Goal: Transaction & Acquisition: Book appointment/travel/reservation

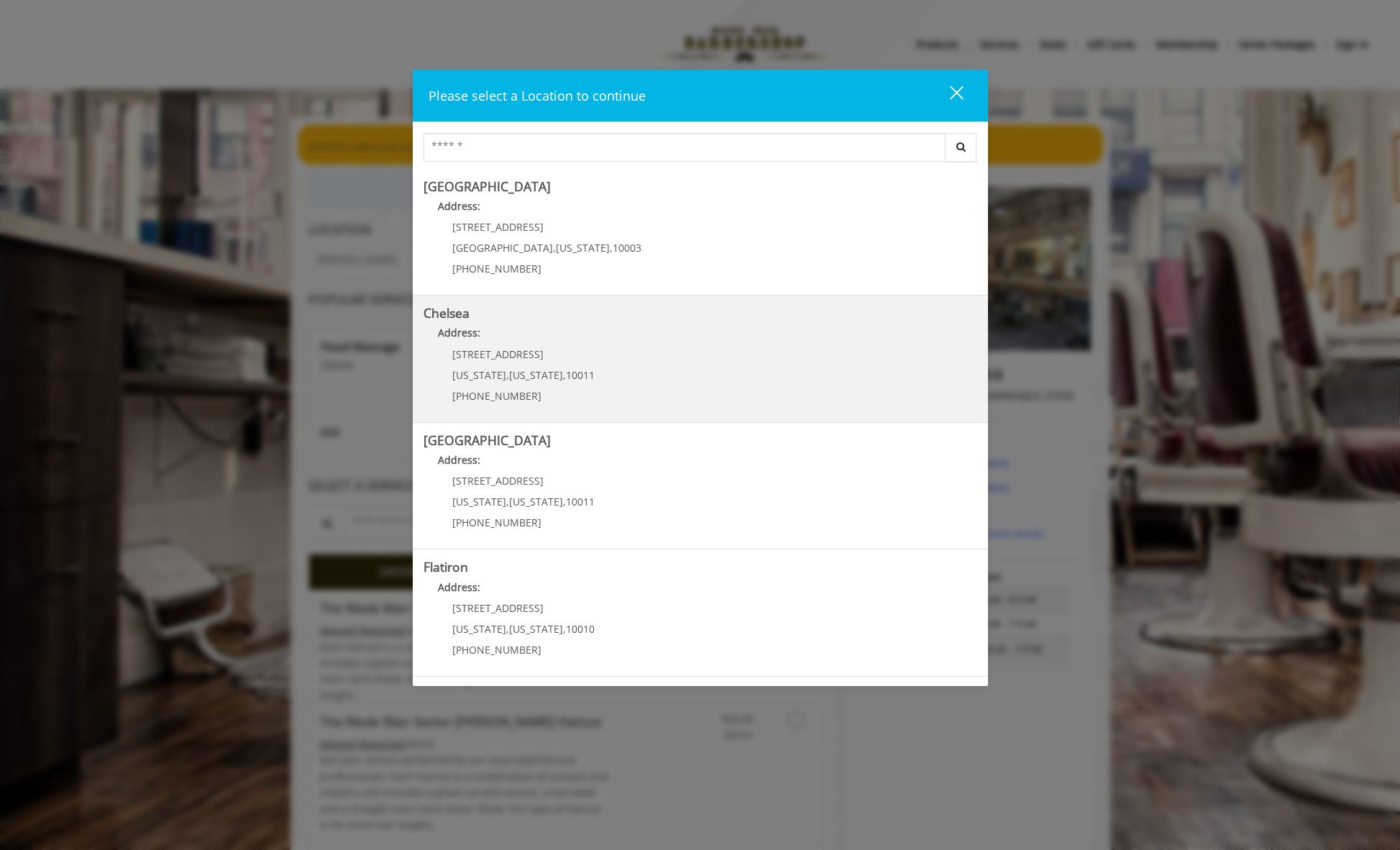
click at [566, 360] on div "[STREET_ADDRESS][US_STATE][US_STATE] (917) 639-3902" at bounding box center [513, 380] width 179 height 62
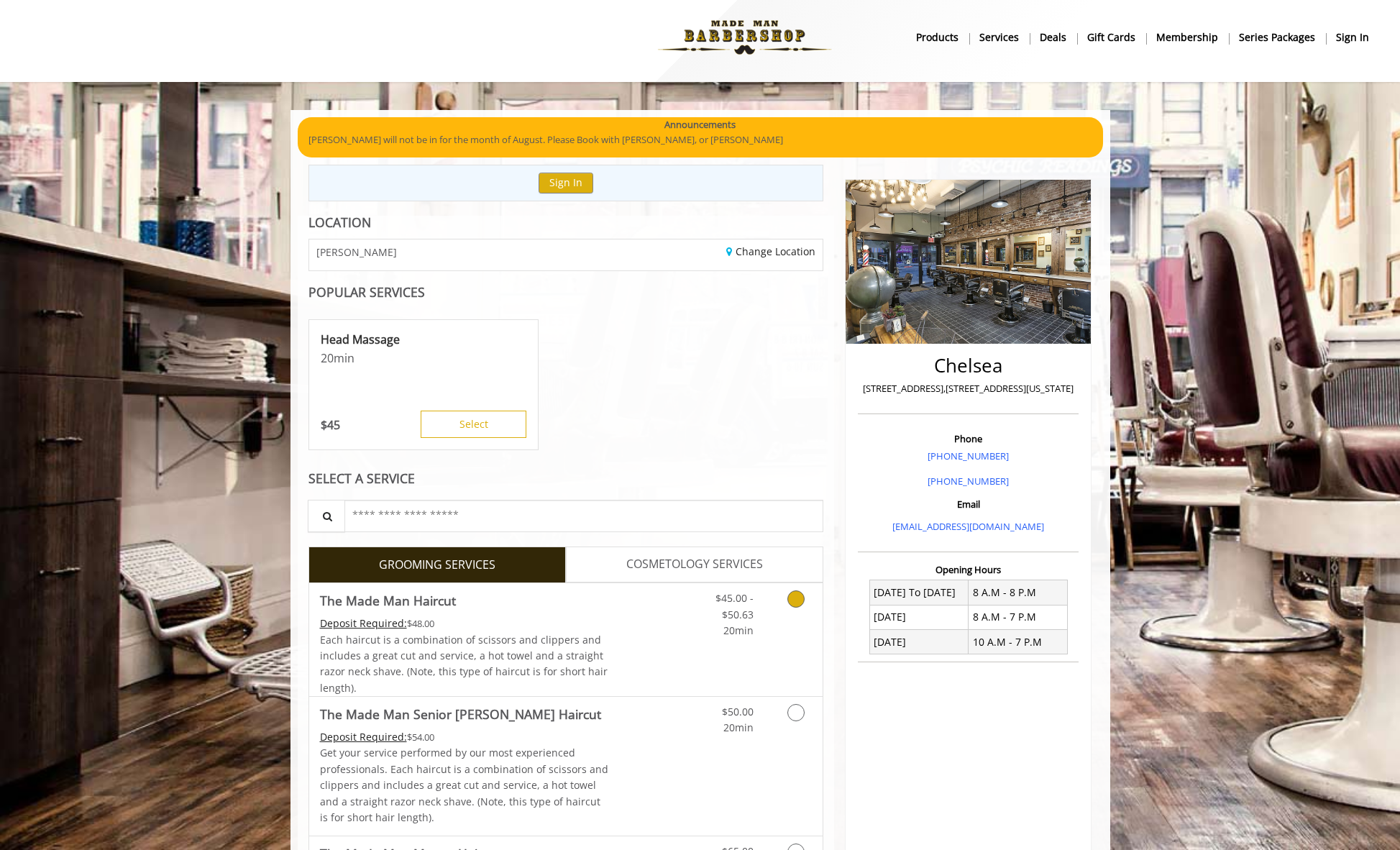
click at [673, 624] on link "Discounted Price" at bounding box center [650, 639] width 85 height 113
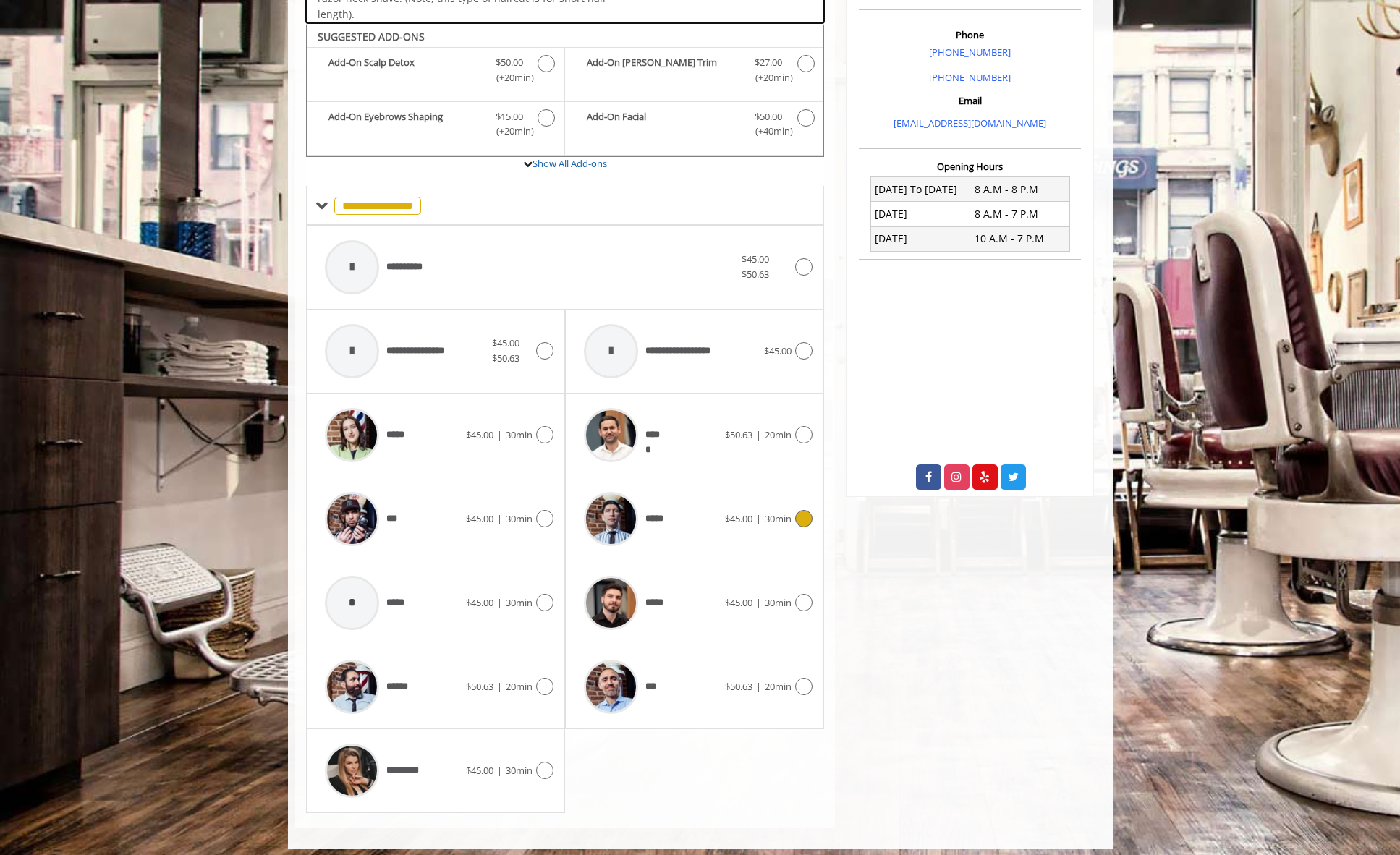
scroll to position [421, 0]
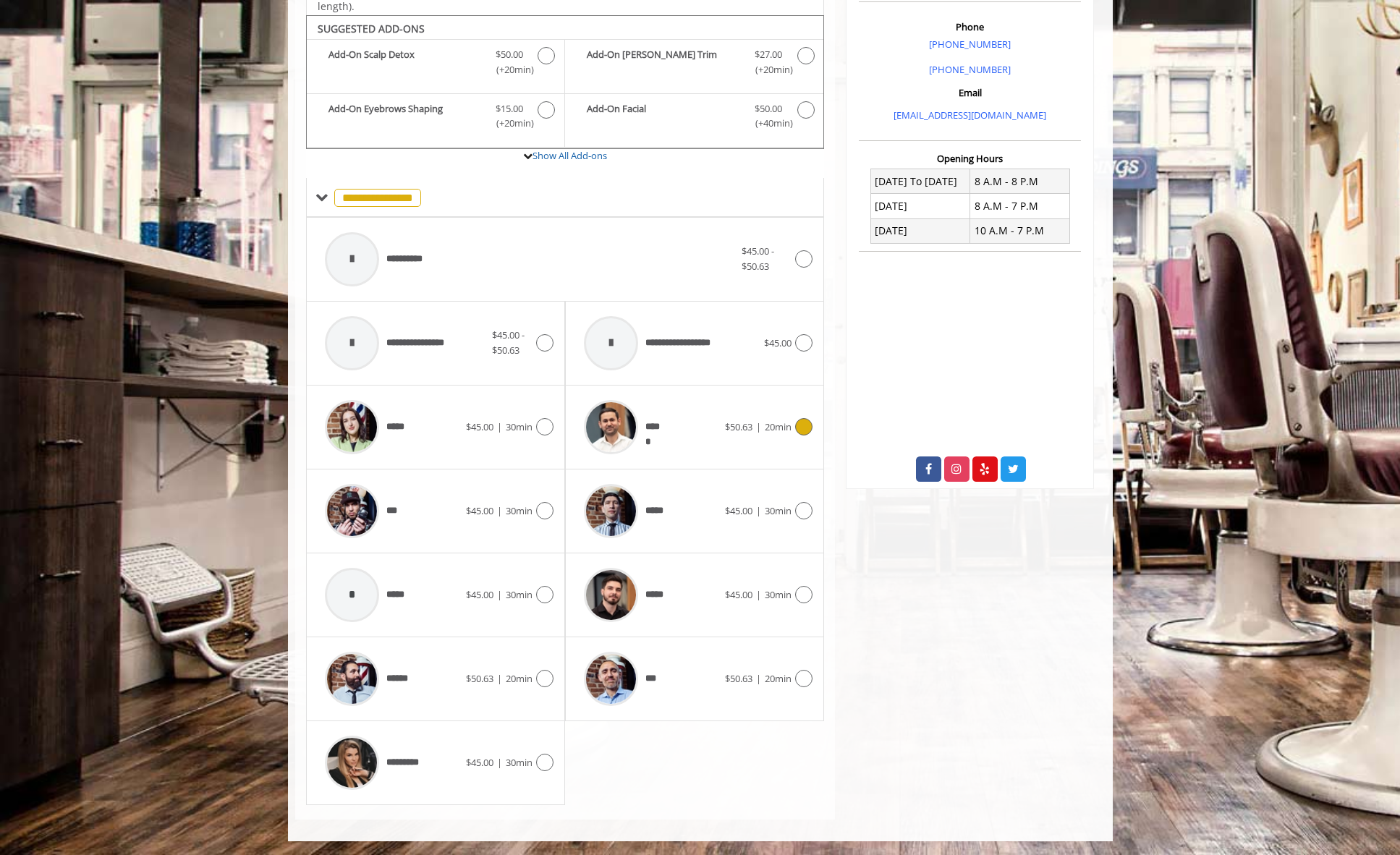
click at [695, 433] on div "*****" at bounding box center [650, 427] width 149 height 69
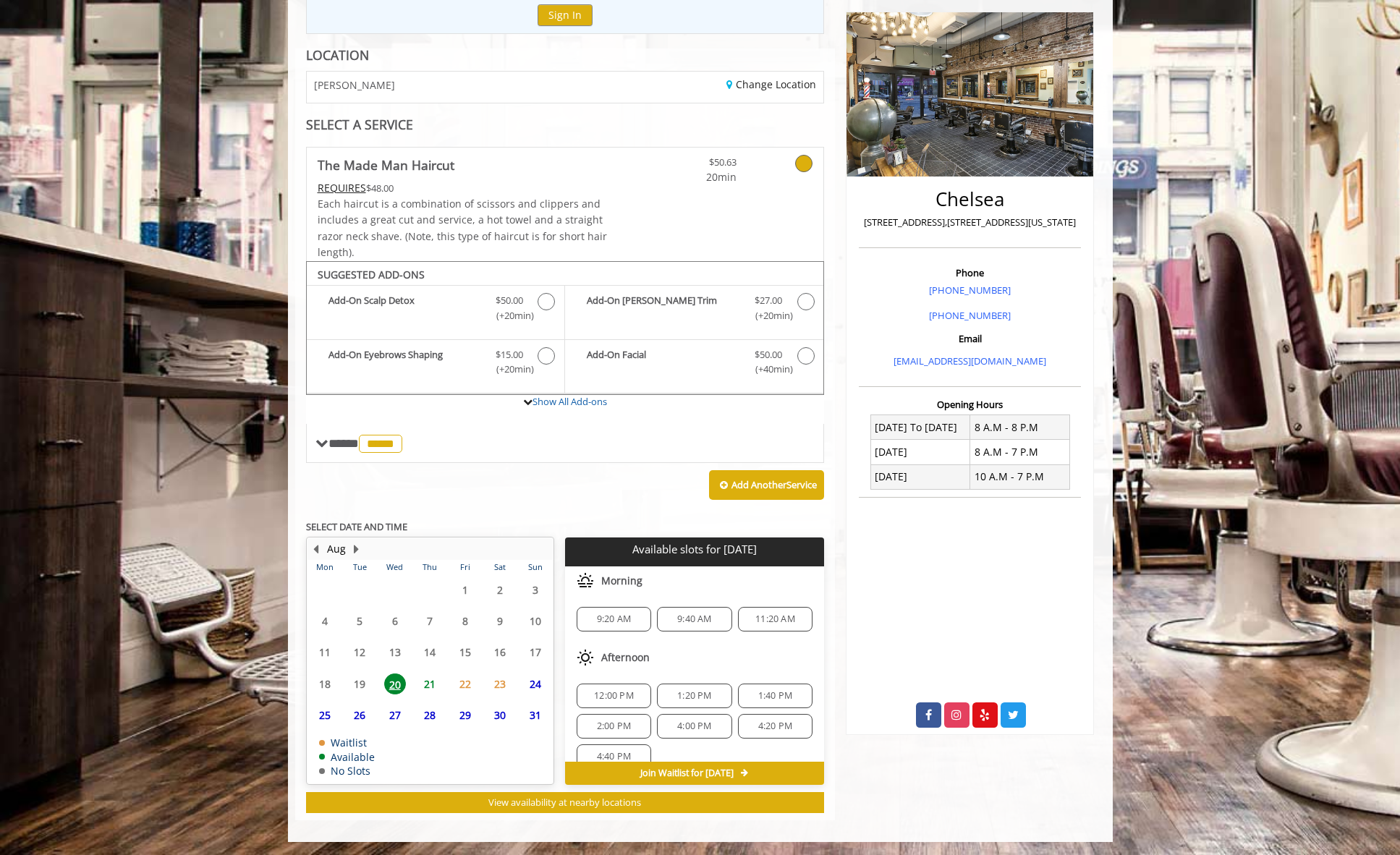
scroll to position [96, 0]
click at [691, 633] on span "4:00 PM" at bounding box center [694, 631] width 34 height 11
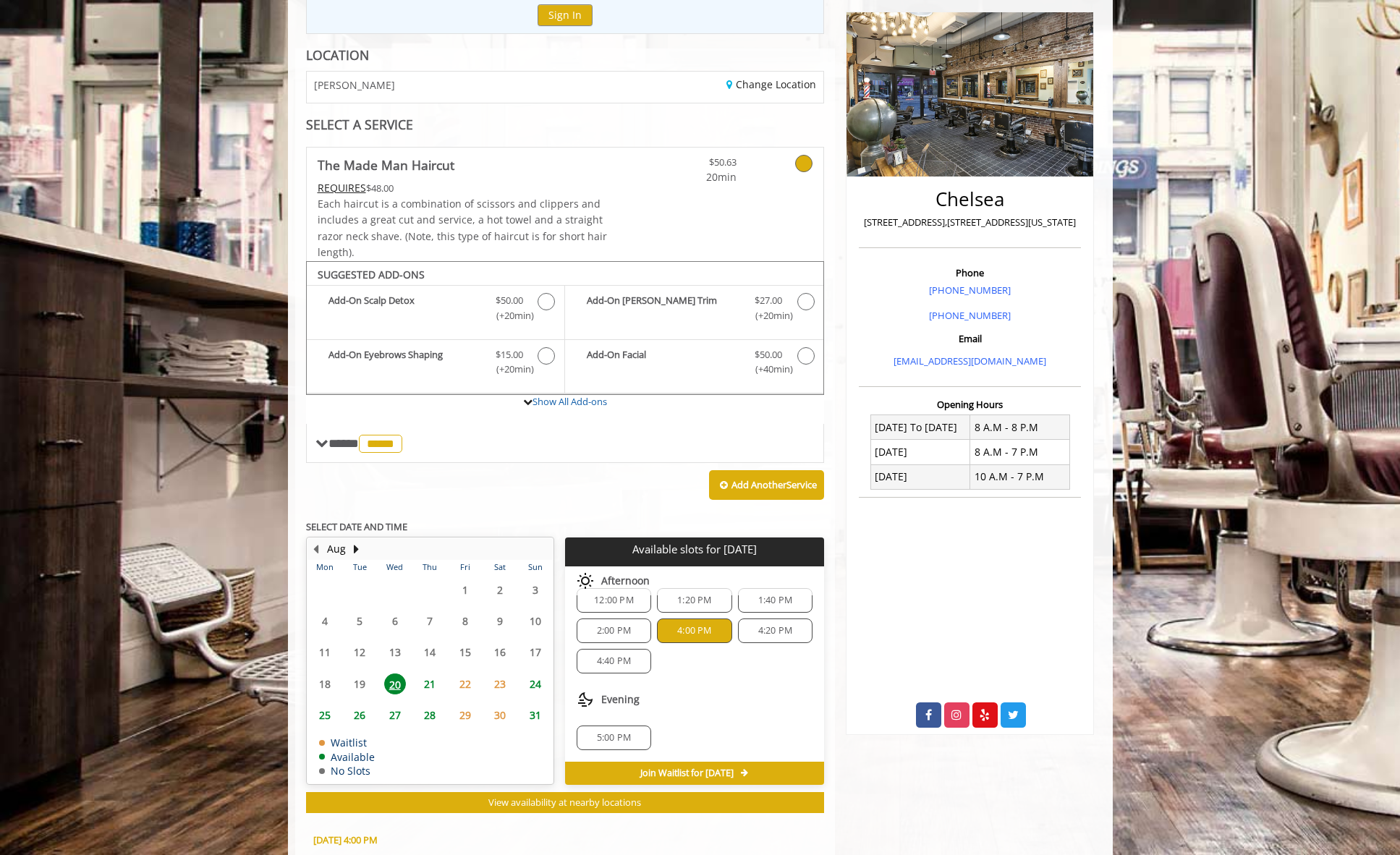
scroll to position [438, 0]
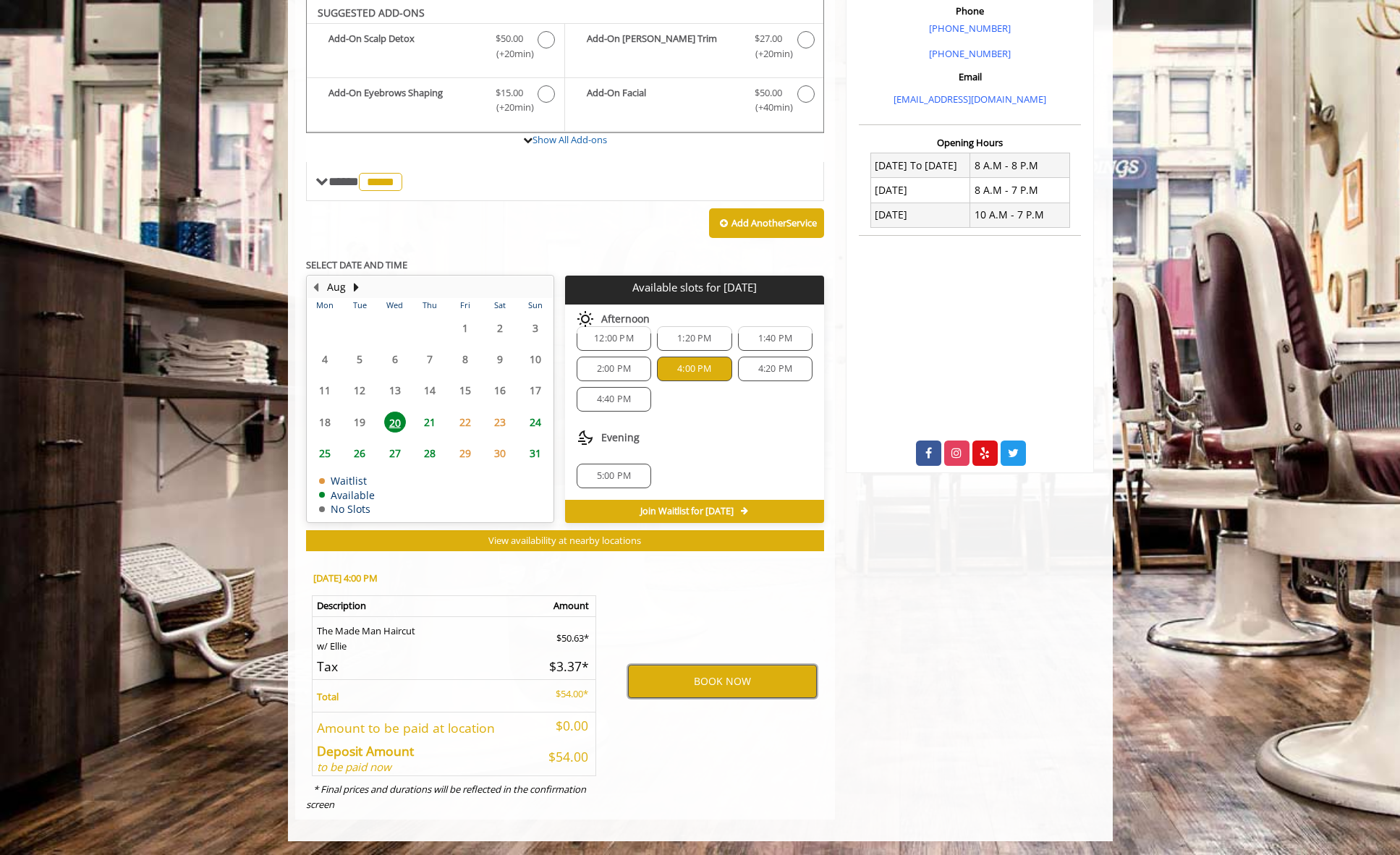
click at [697, 684] on button "BOOK NOW" at bounding box center [722, 681] width 189 height 33
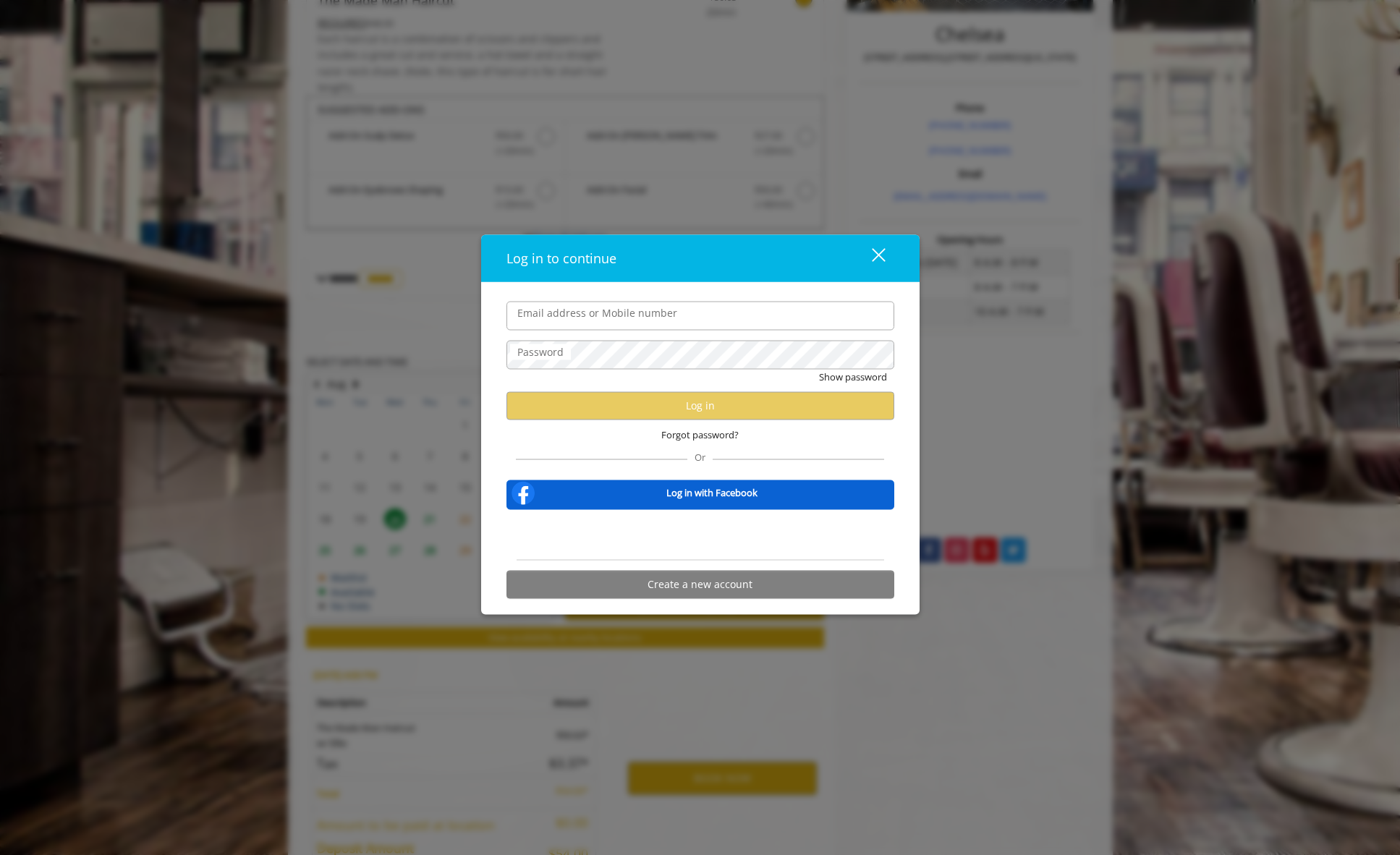
scroll to position [339, 0]
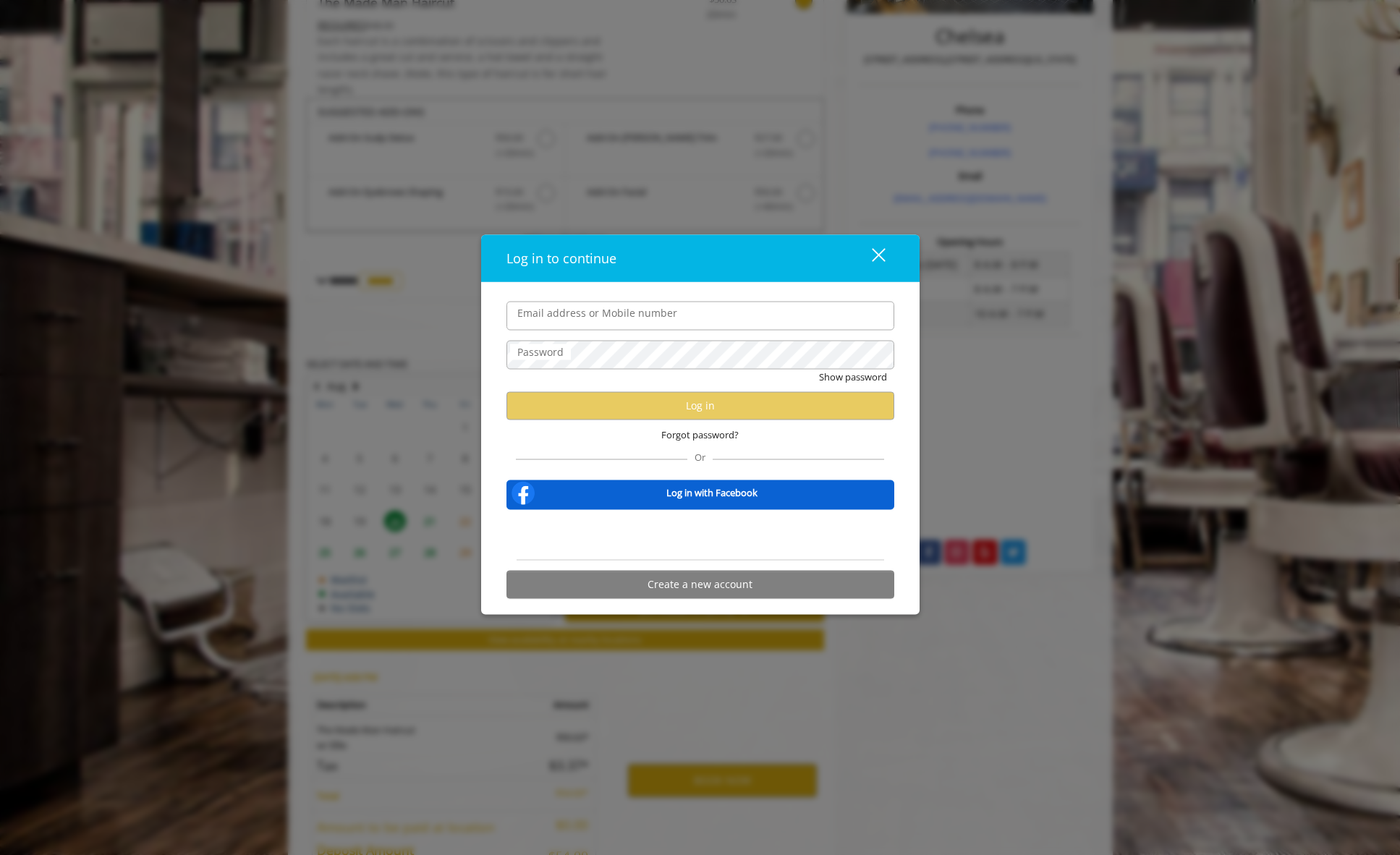
click at [608, 315] on input "Email address or Mobile number" at bounding box center [700, 316] width 388 height 29
click at [548, 314] on input "**********" at bounding box center [700, 316] width 388 height 29
type input "**********"
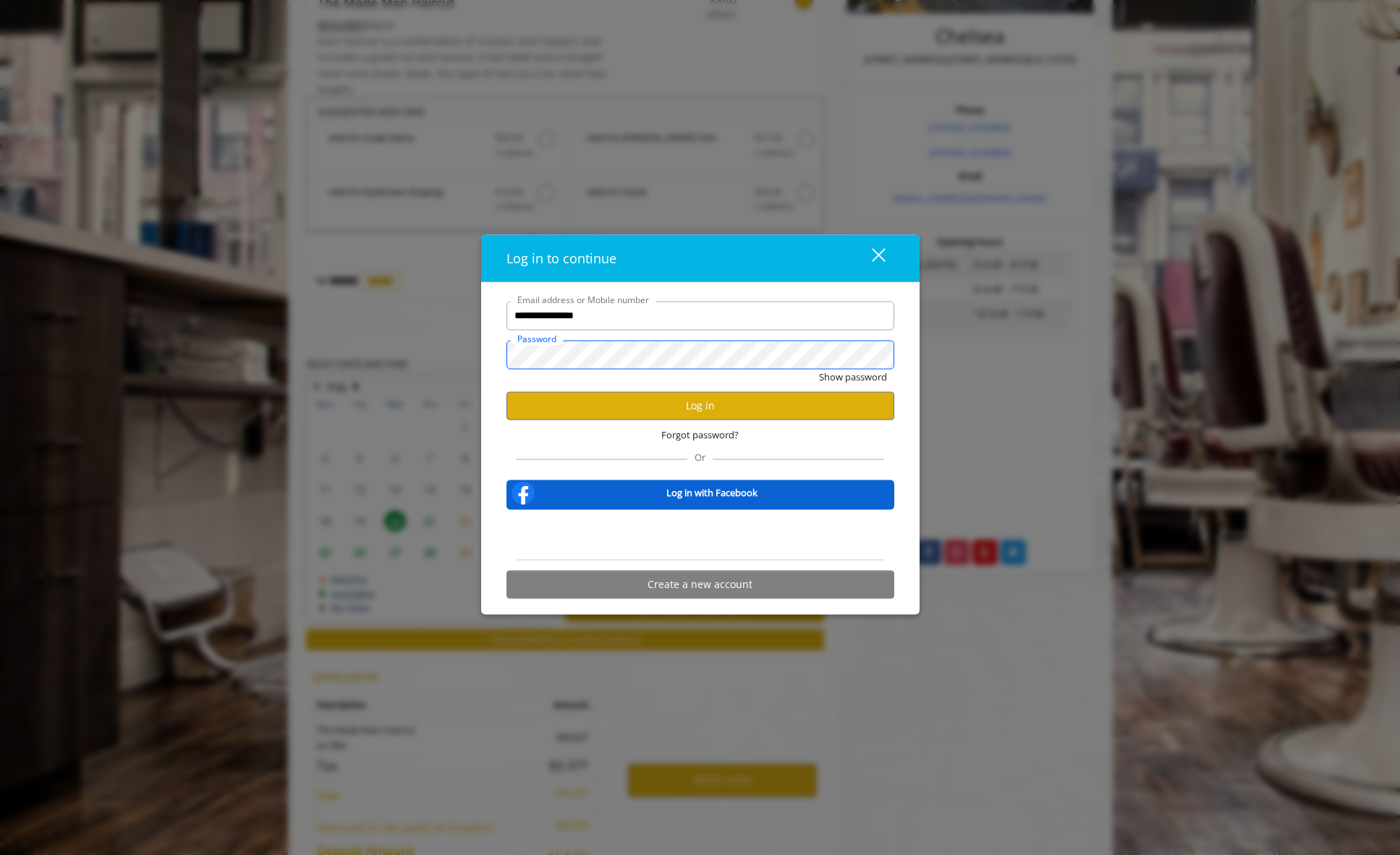
scroll to position [338, 0]
click at [819, 369] on button "Show password" at bounding box center [853, 377] width 68 height 15
click at [726, 408] on button "Log in" at bounding box center [700, 405] width 388 height 28
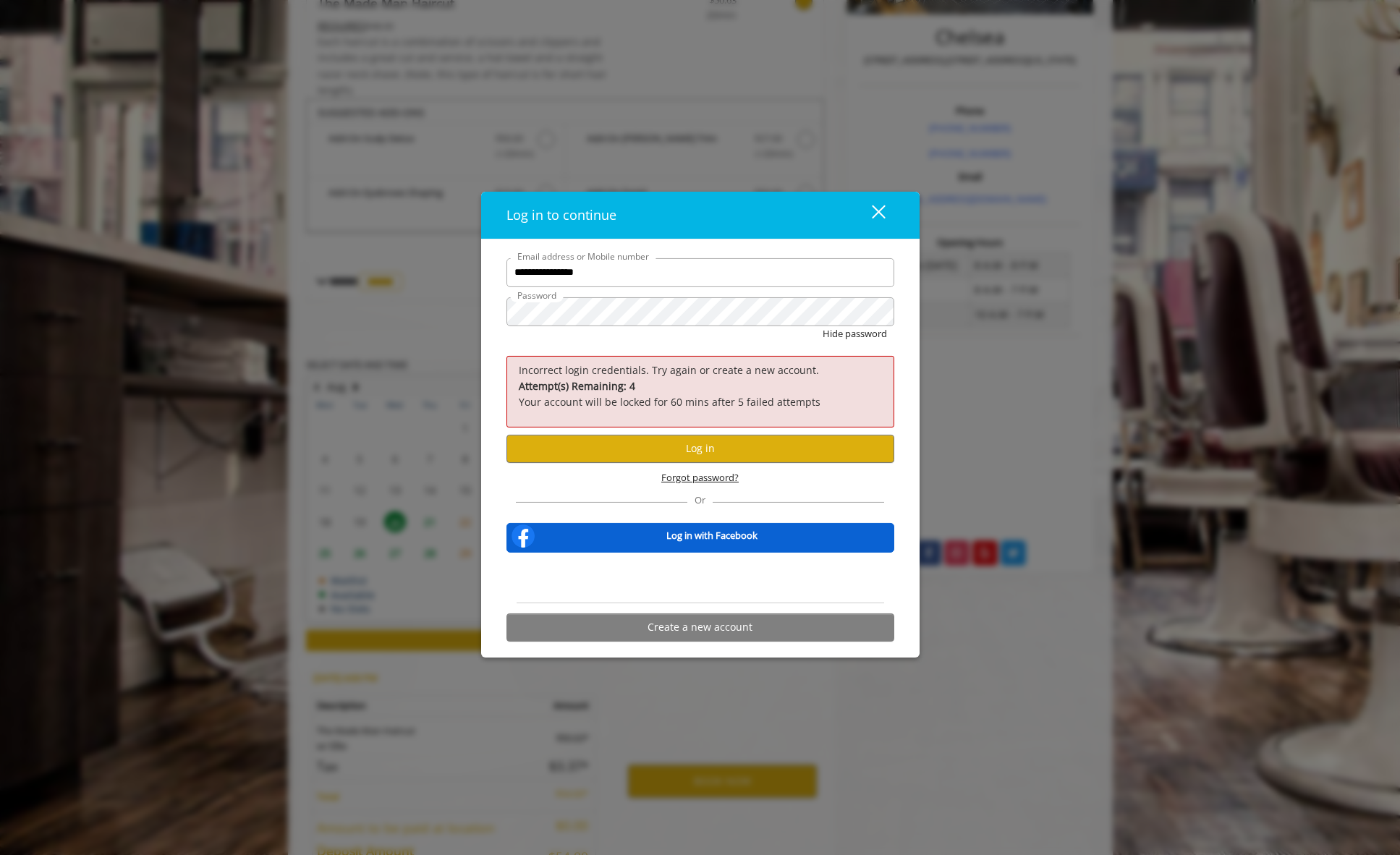
click at [707, 478] on span "Forgot password?" at bounding box center [700, 478] width 77 height 15
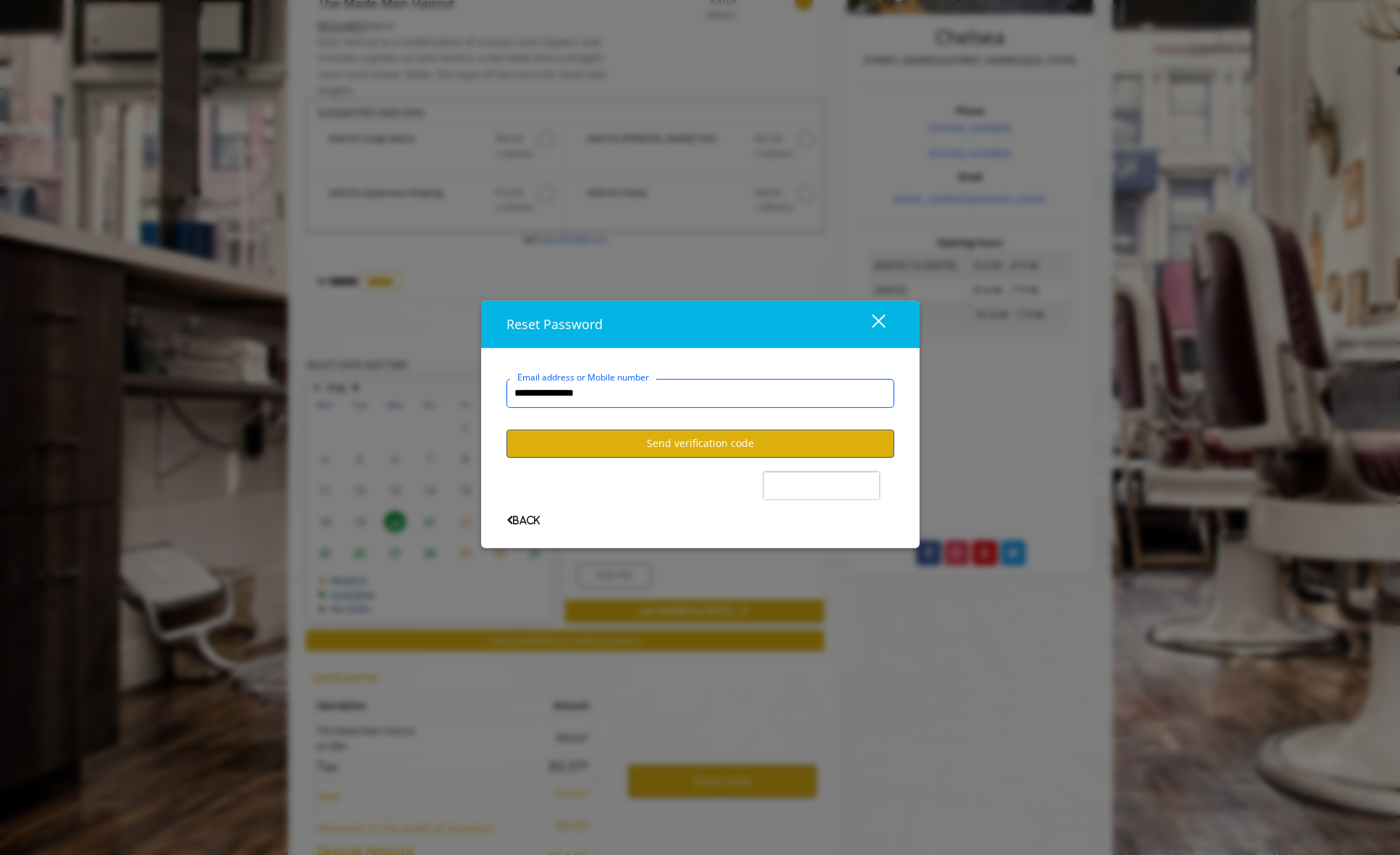
type input "**********"
click at [724, 438] on button "Send verification code" at bounding box center [700, 443] width 388 height 28
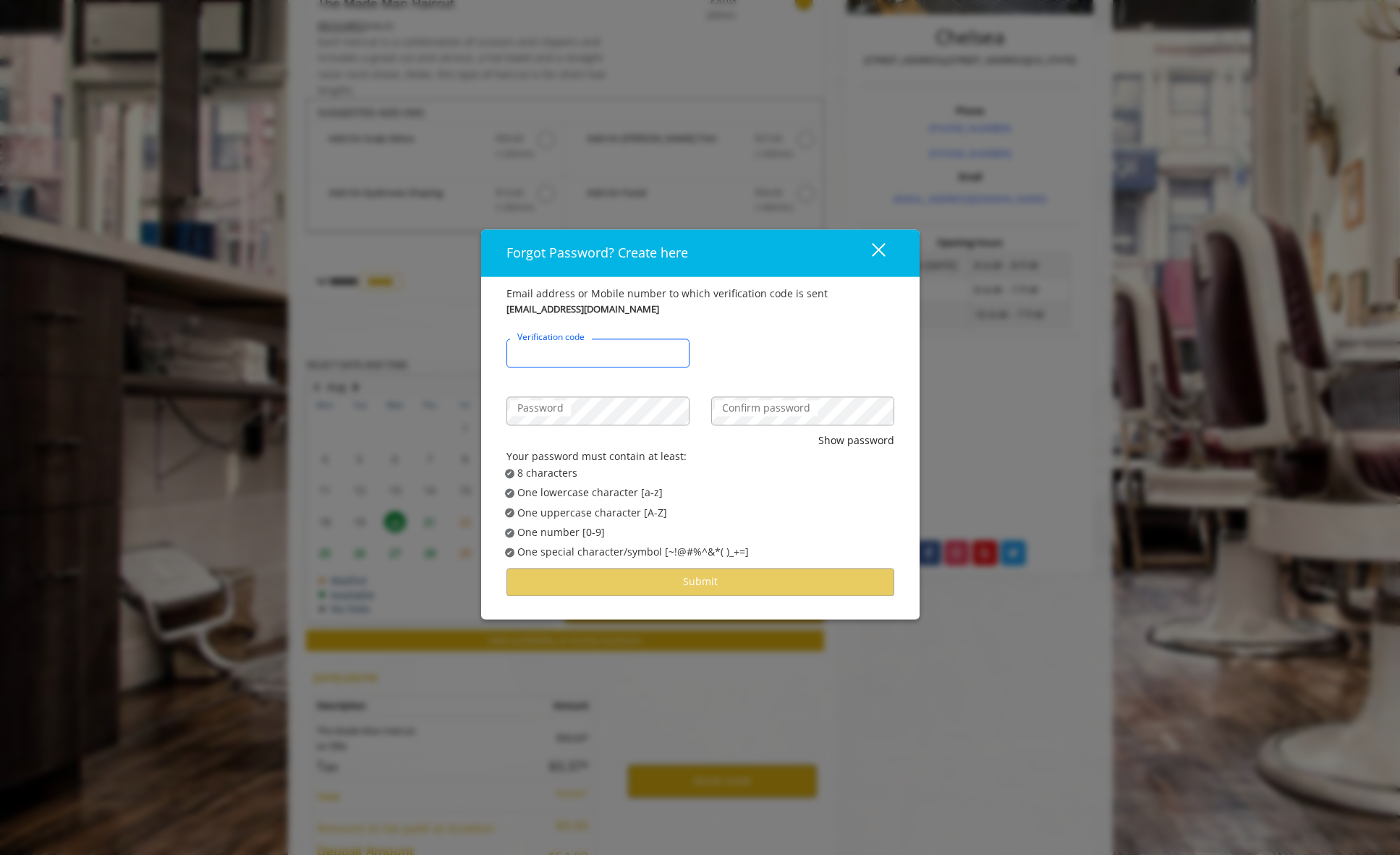
click at [608, 355] on input "Verification code" at bounding box center [598, 353] width 183 height 29
type input "******"
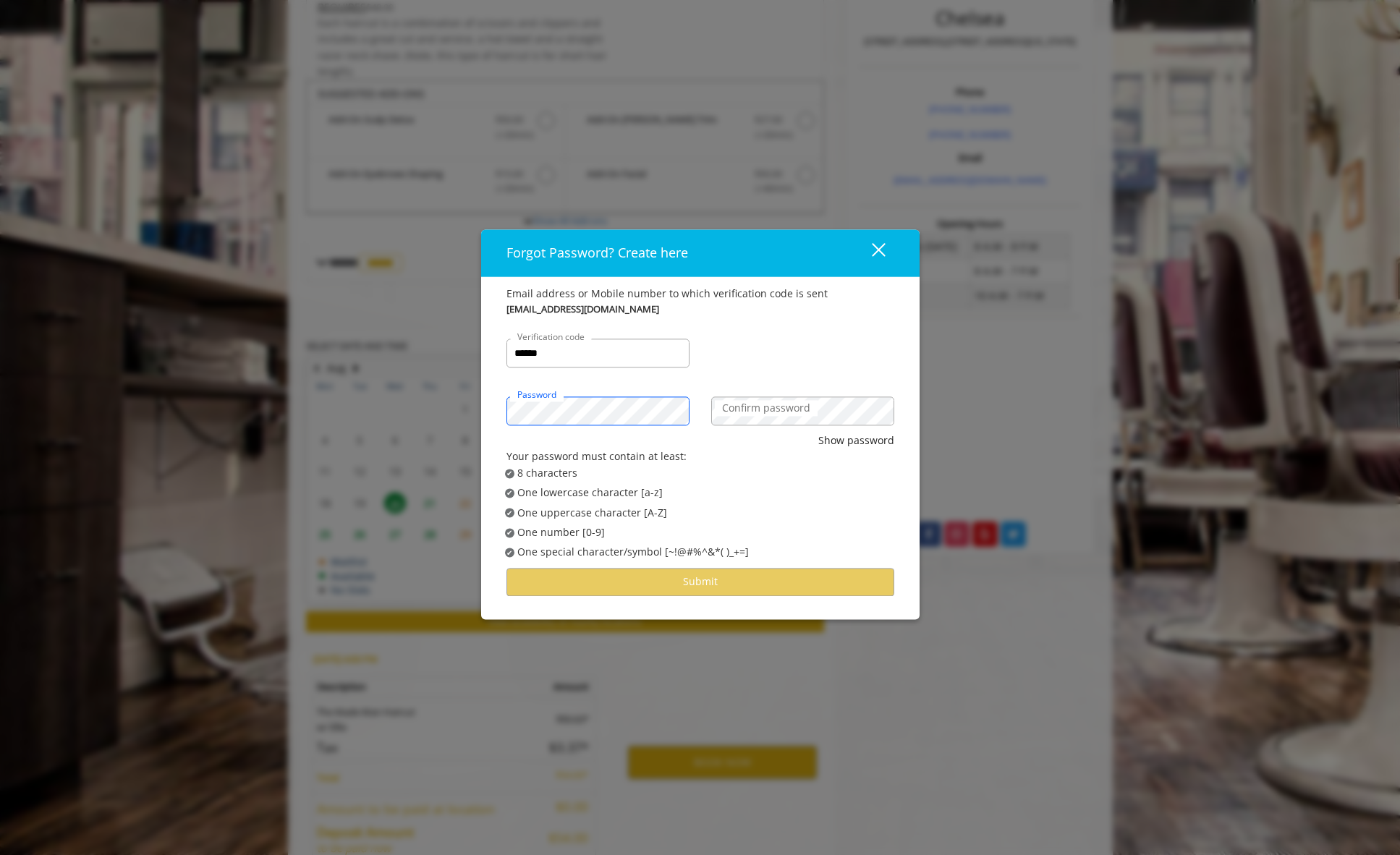
scroll to position [344, 0]
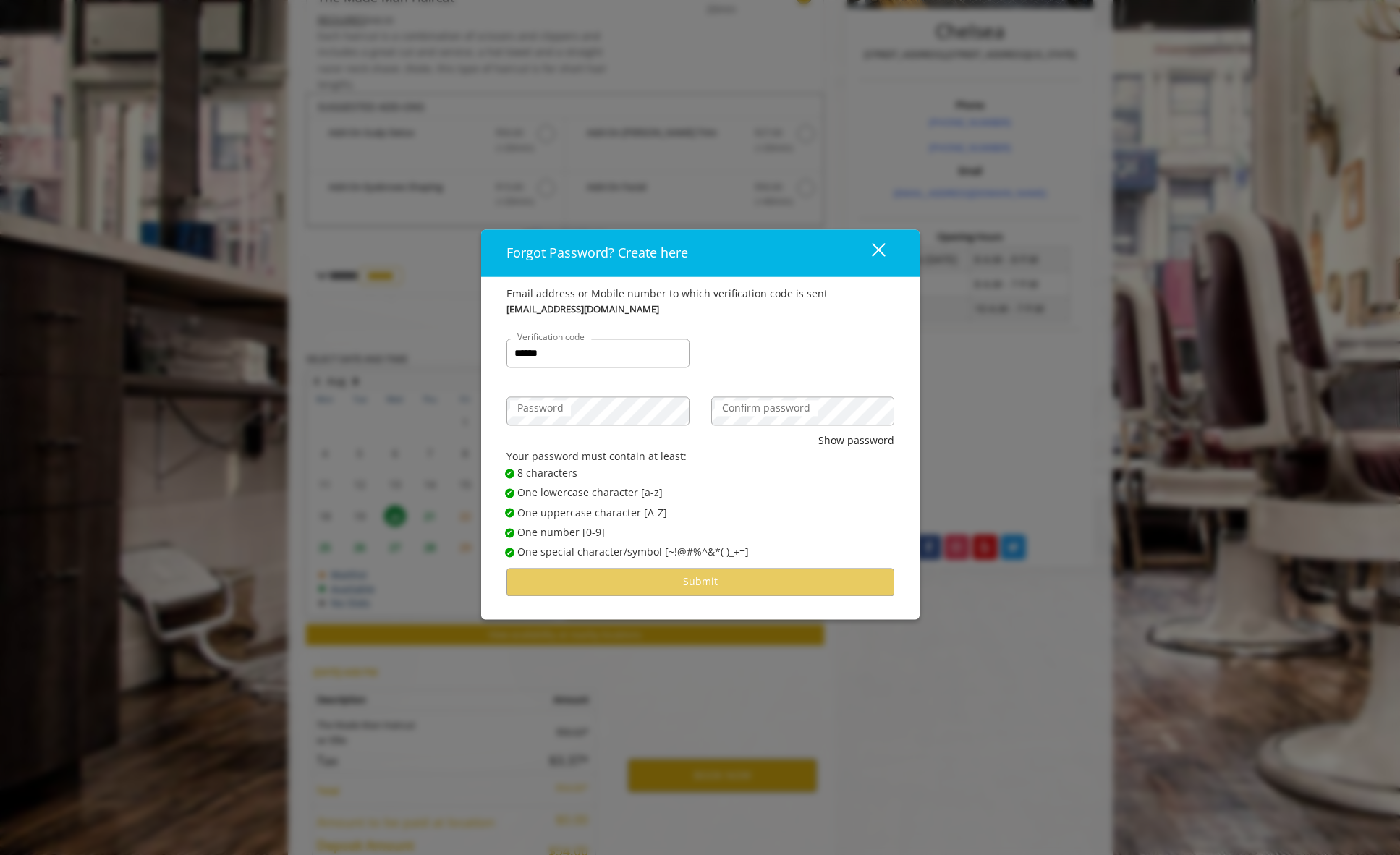
click at [762, 415] on label "Confirm password" at bounding box center [766, 408] width 103 height 16
click at [853, 442] on button "Show password" at bounding box center [856, 441] width 76 height 16
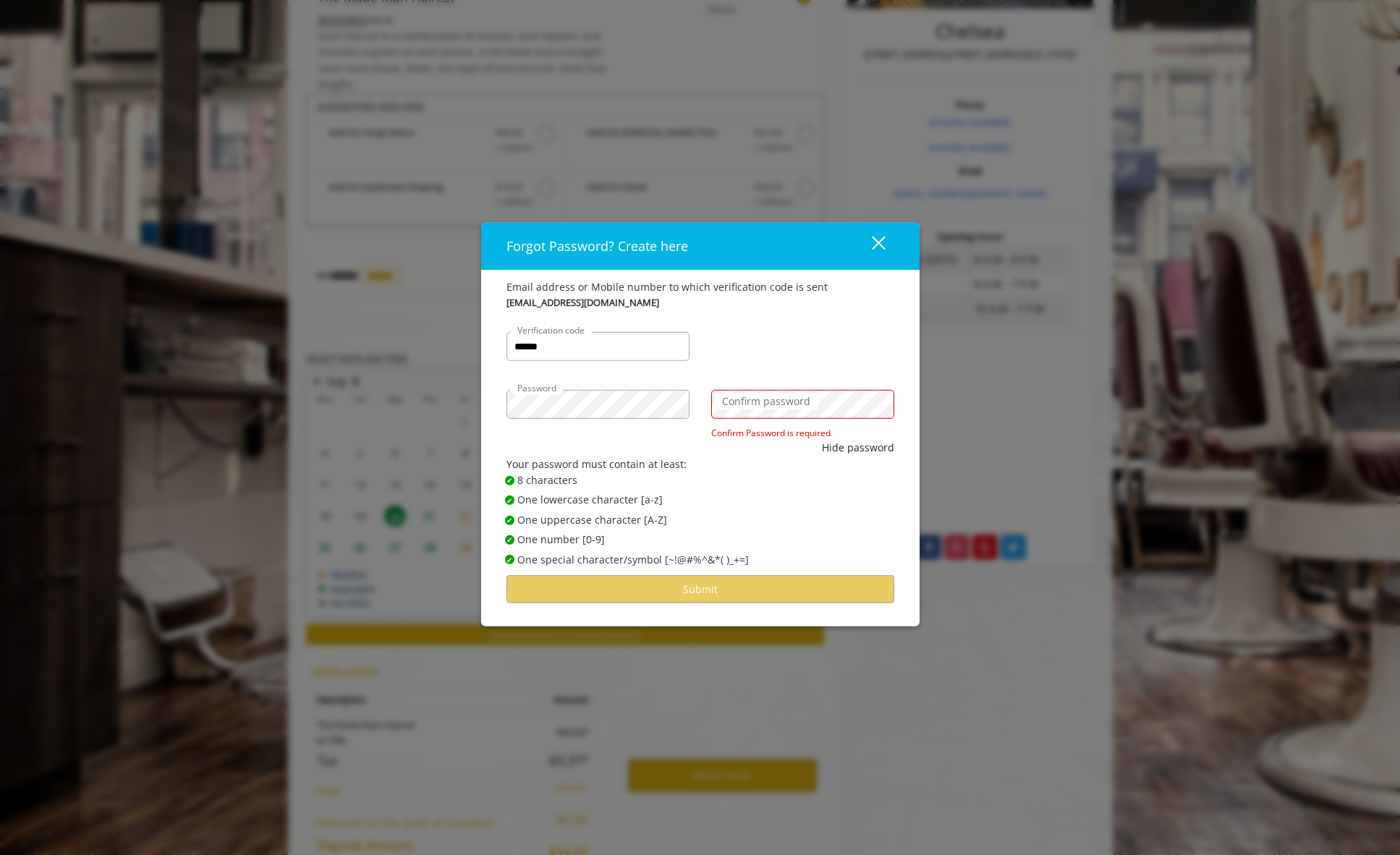
click at [766, 401] on label "Confirm password" at bounding box center [766, 401] width 103 height 16
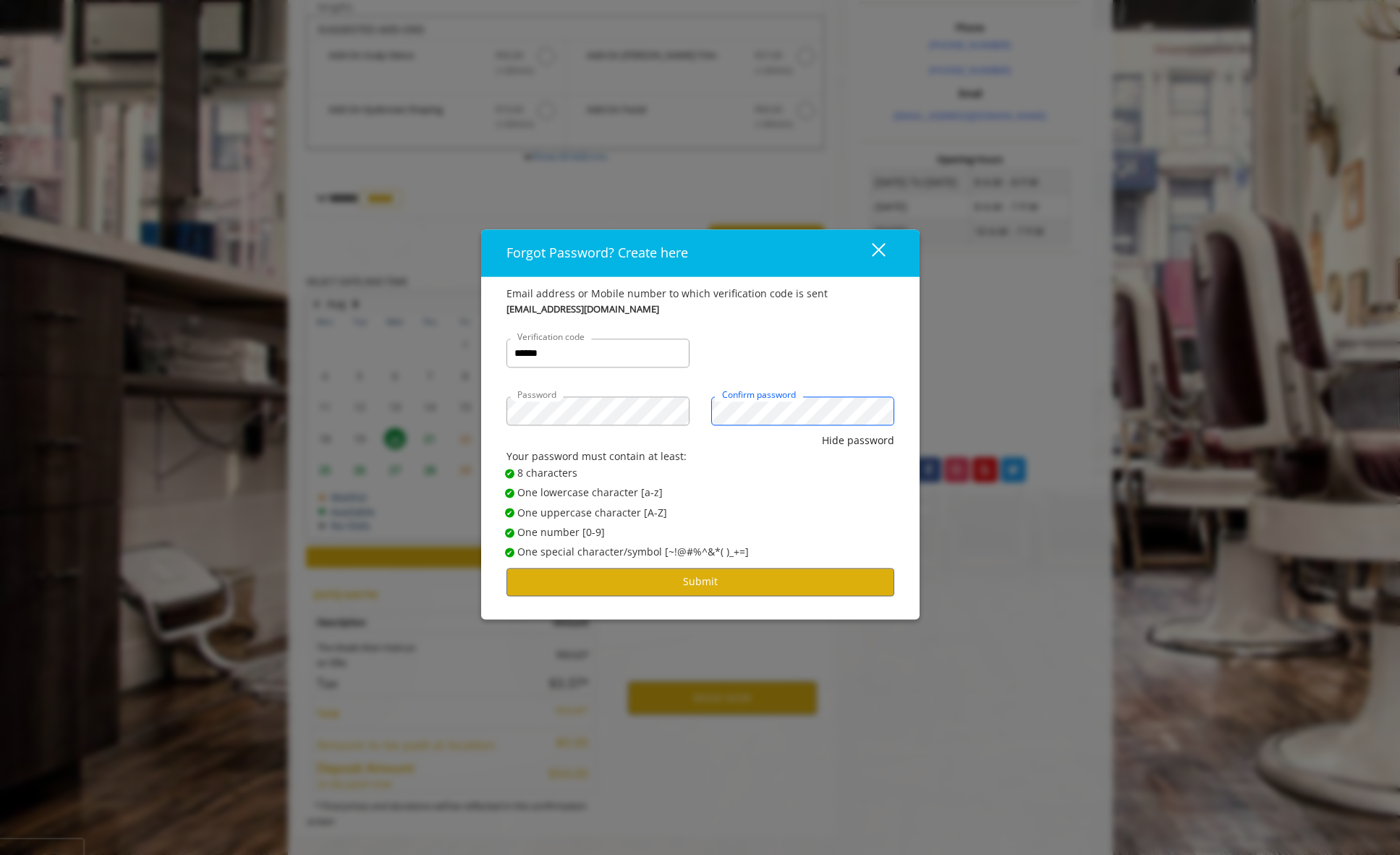
scroll to position [438, 0]
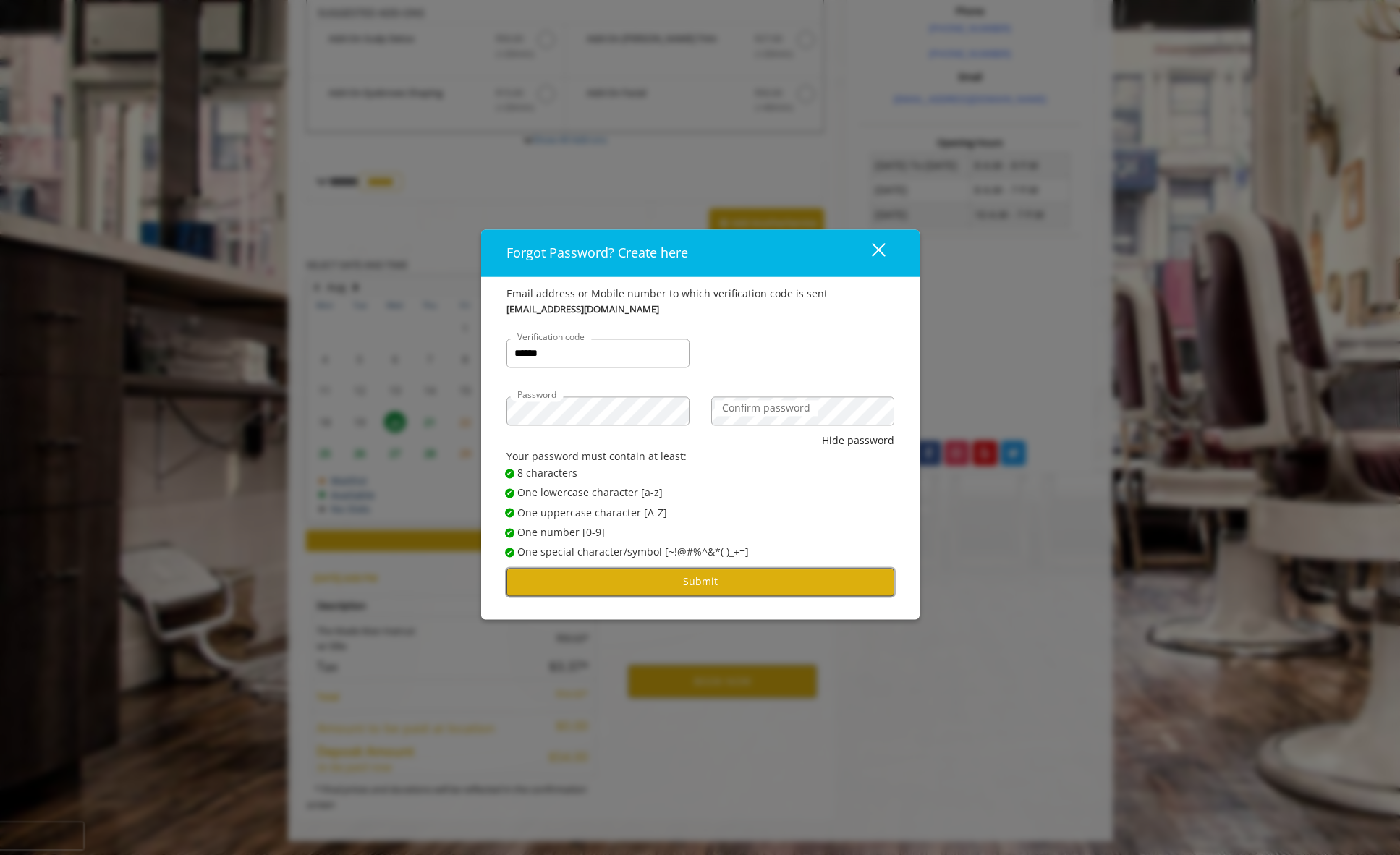
click at [687, 580] on button "Submit" at bounding box center [700, 581] width 388 height 28
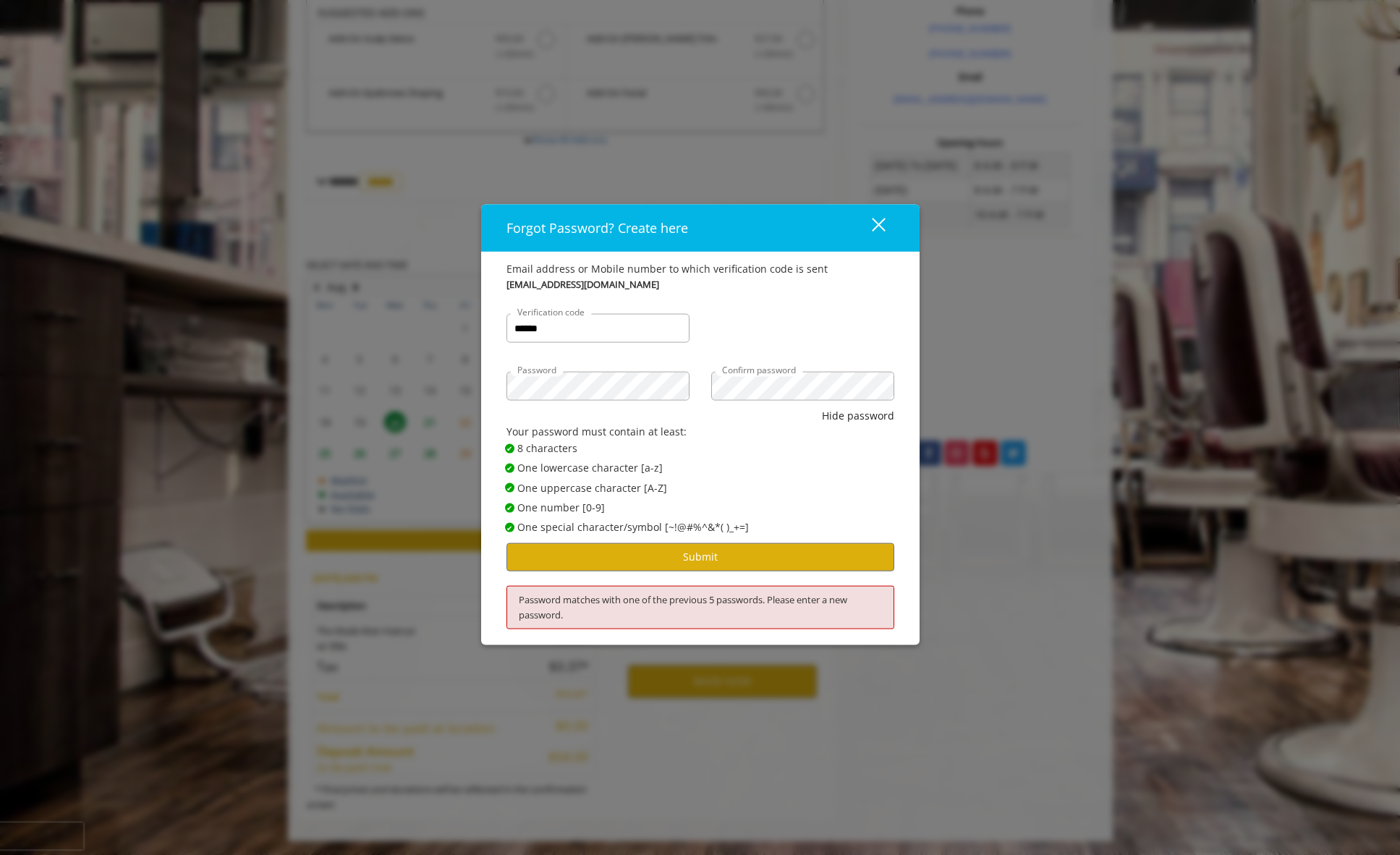
click at [876, 225] on div "close" at bounding box center [869, 227] width 29 height 22
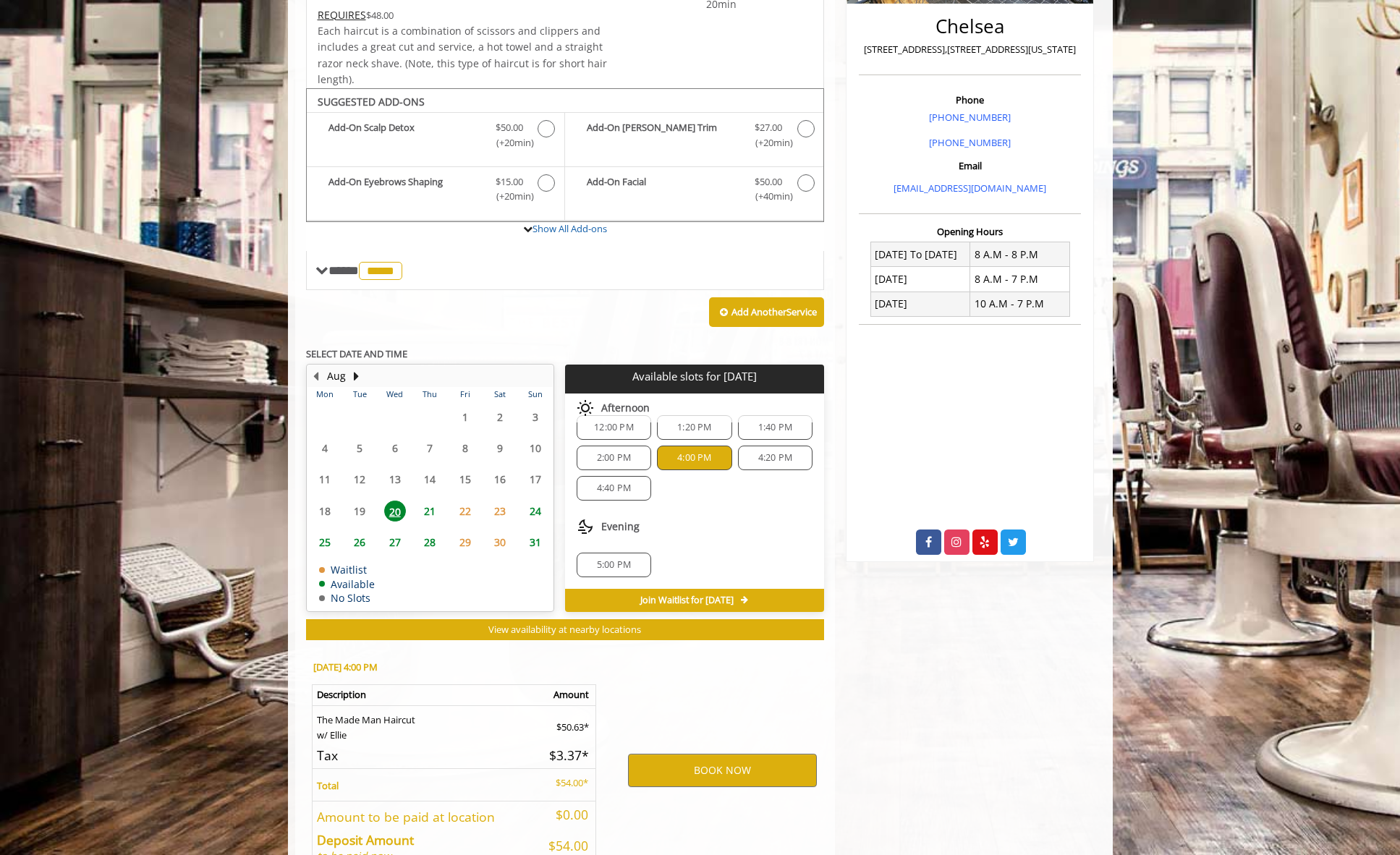
scroll to position [352, 0]
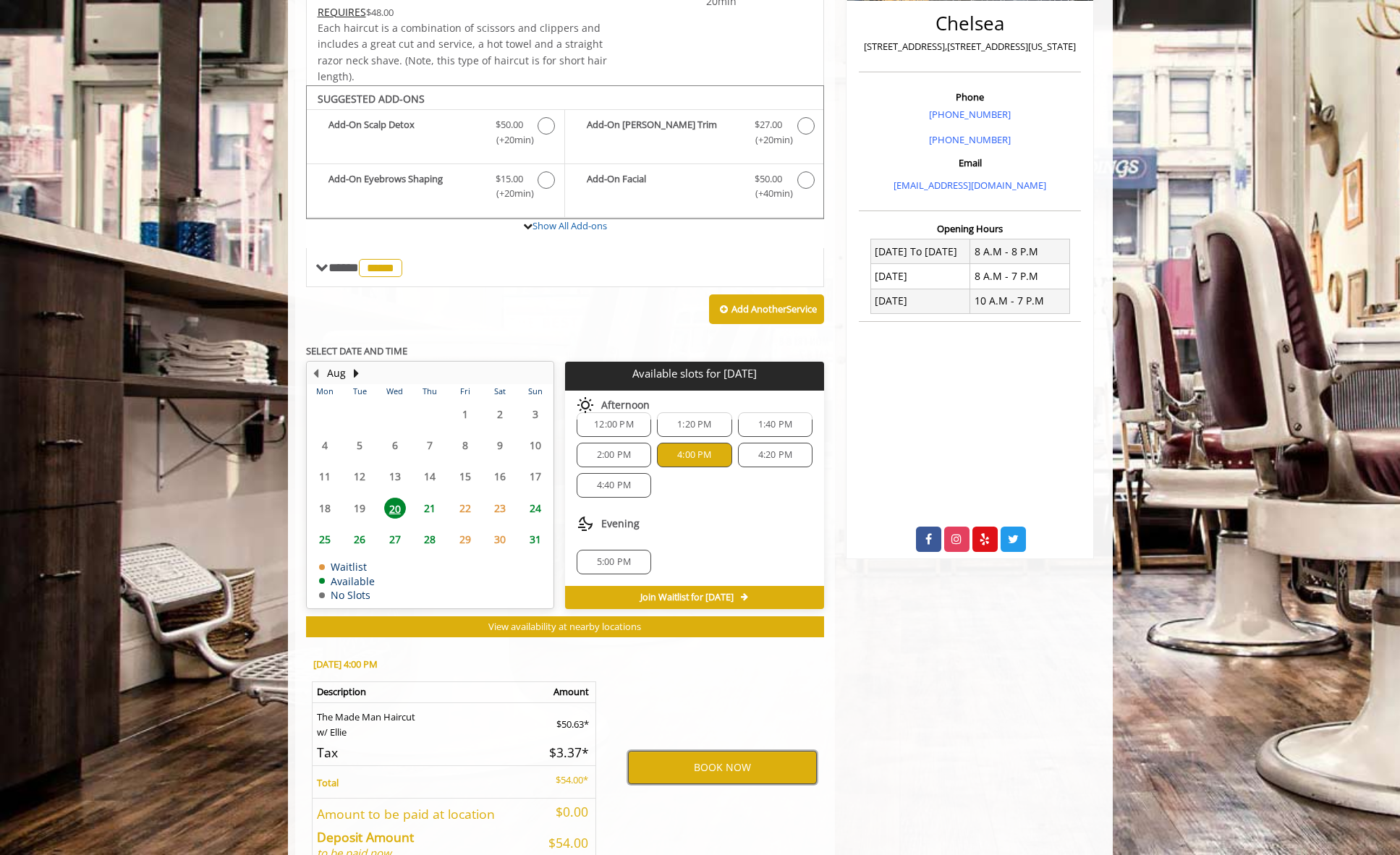
click at [714, 778] on button "BOOK NOW" at bounding box center [722, 767] width 189 height 33
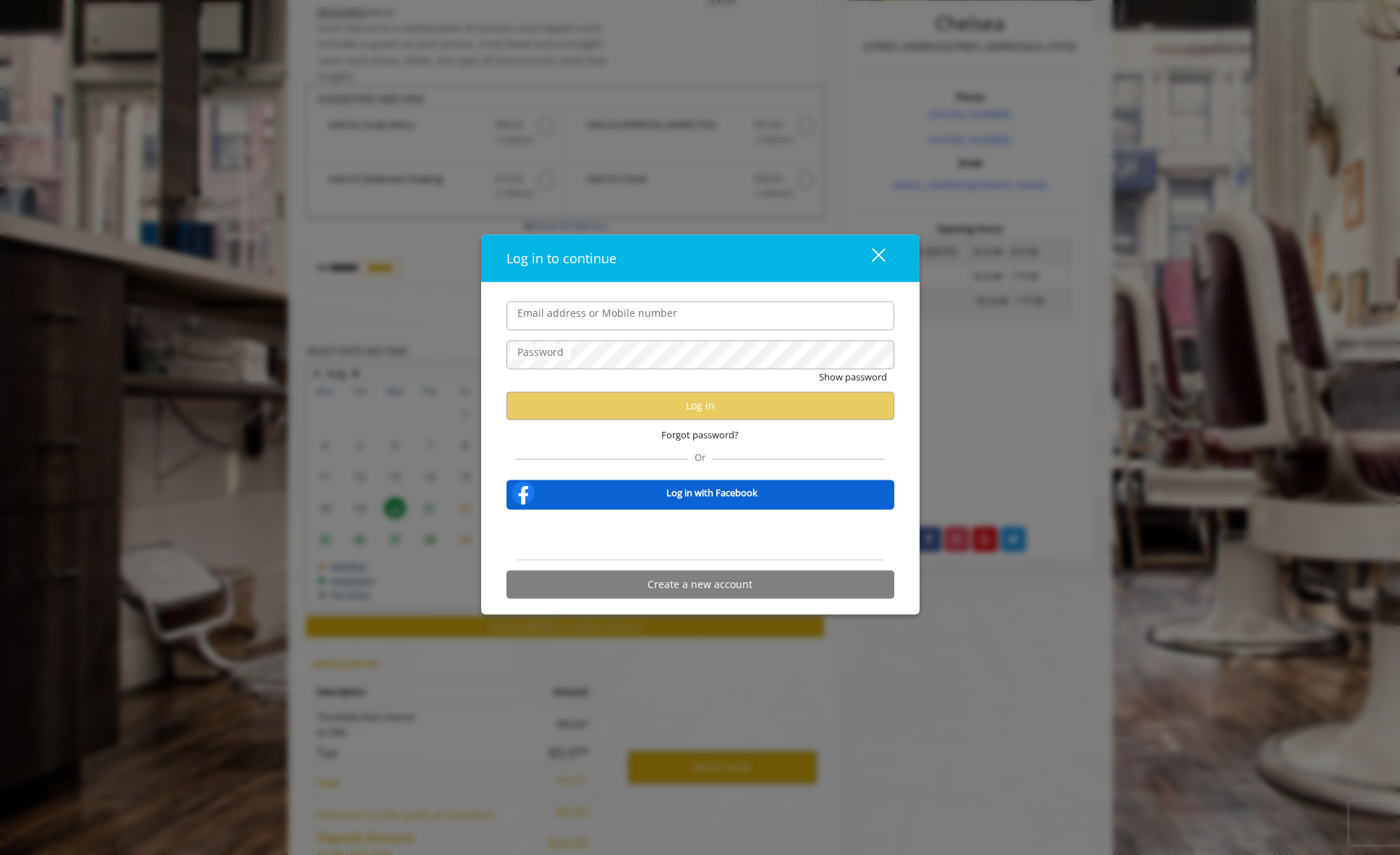
click at [590, 315] on input "Email address or Mobile number" at bounding box center [700, 316] width 388 height 29
type input "**********"
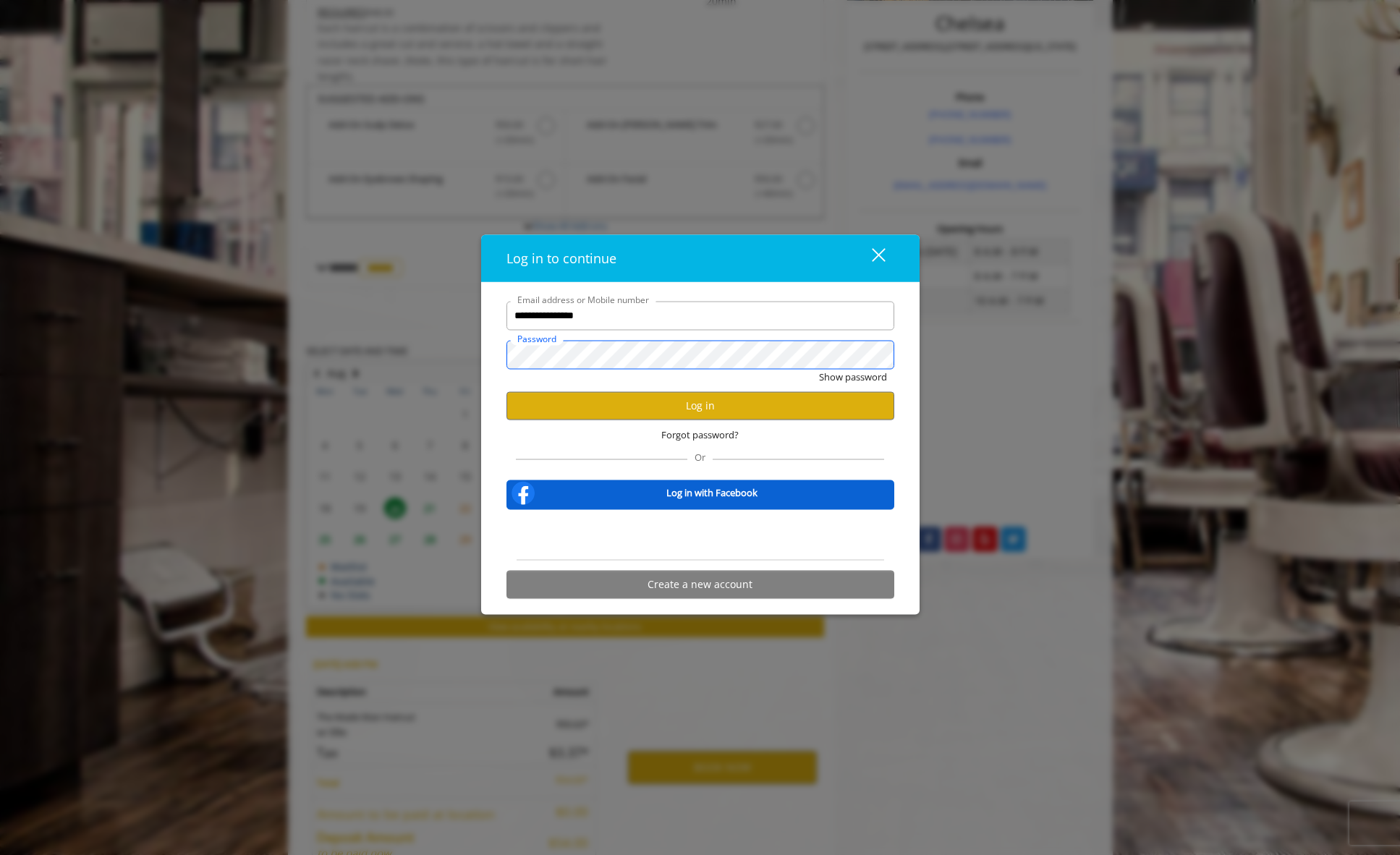
click at [819, 369] on button "Show password" at bounding box center [853, 377] width 68 height 15
click at [717, 407] on button "Log in" at bounding box center [700, 405] width 388 height 28
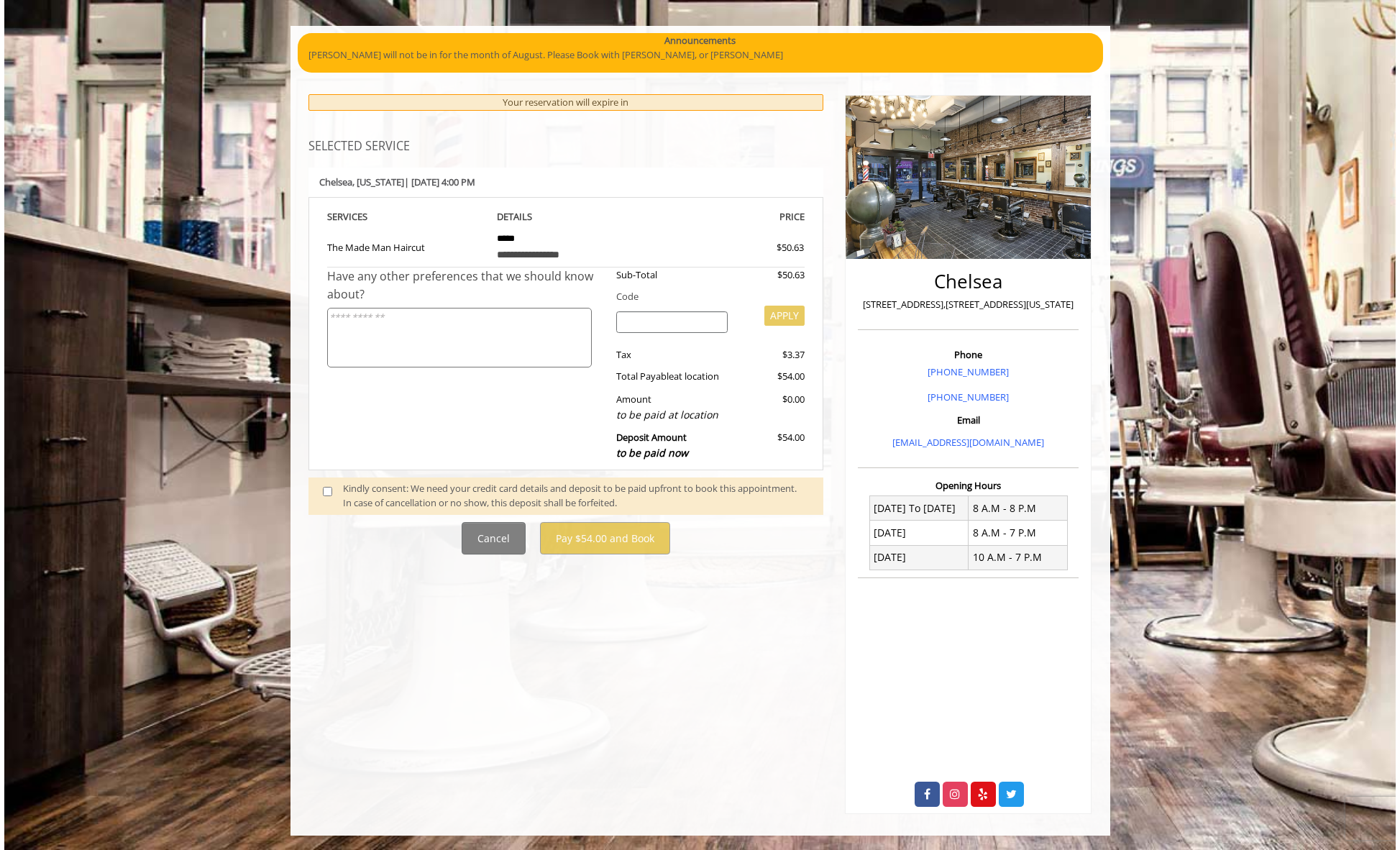
scroll to position [0, 0]
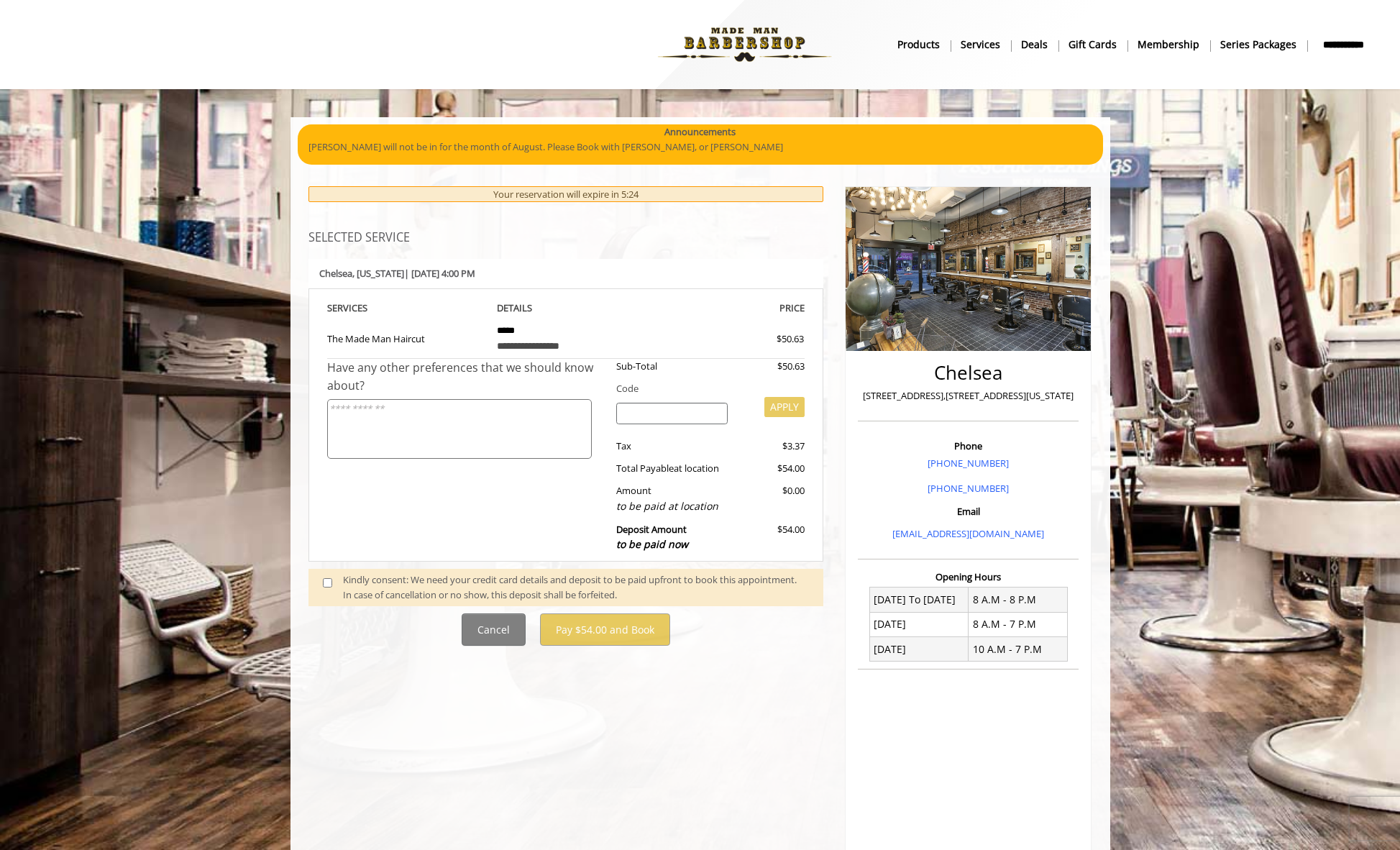
click at [510, 417] on textarea at bounding box center [459, 429] width 265 height 60
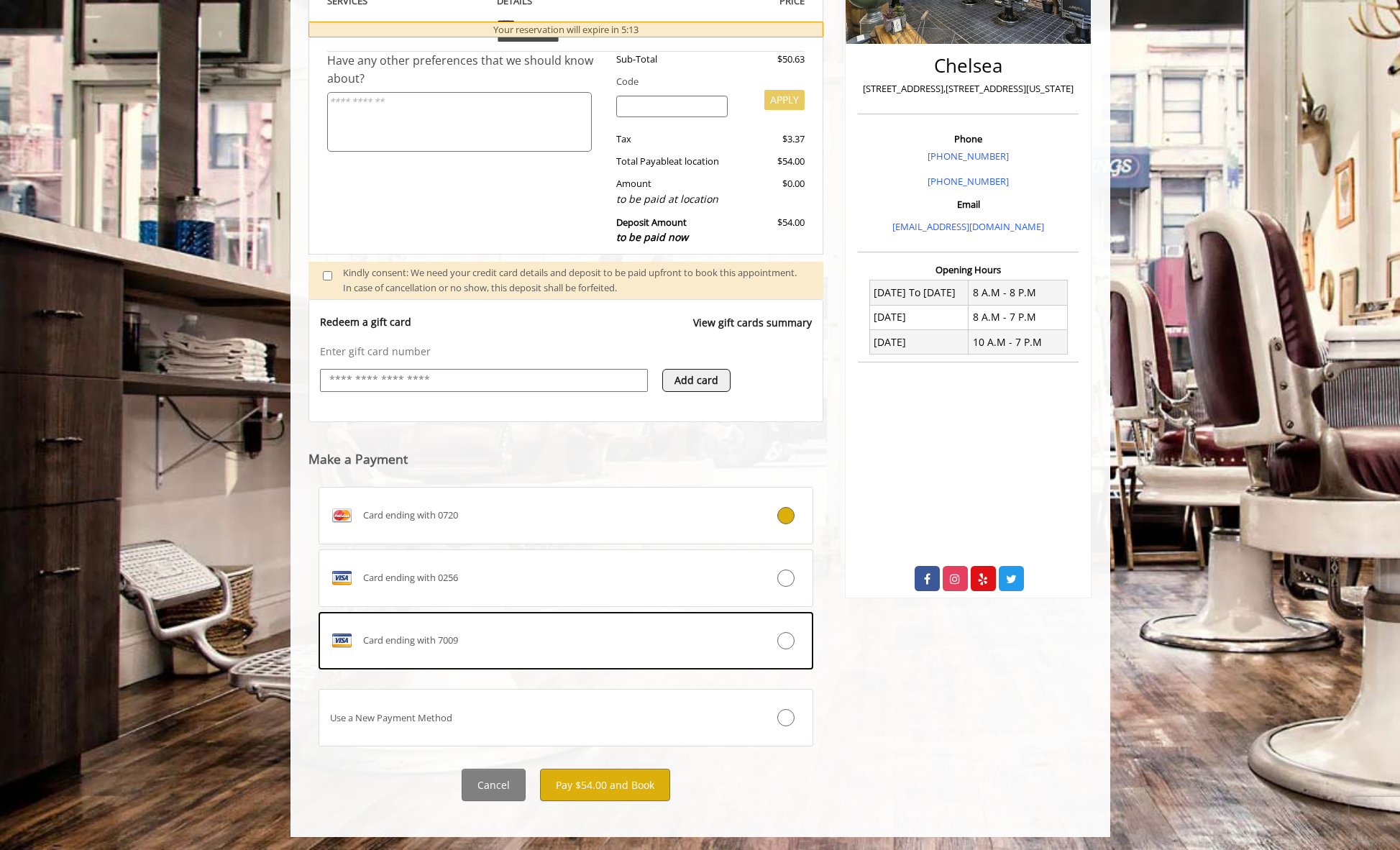
scroll to position [309, 0]
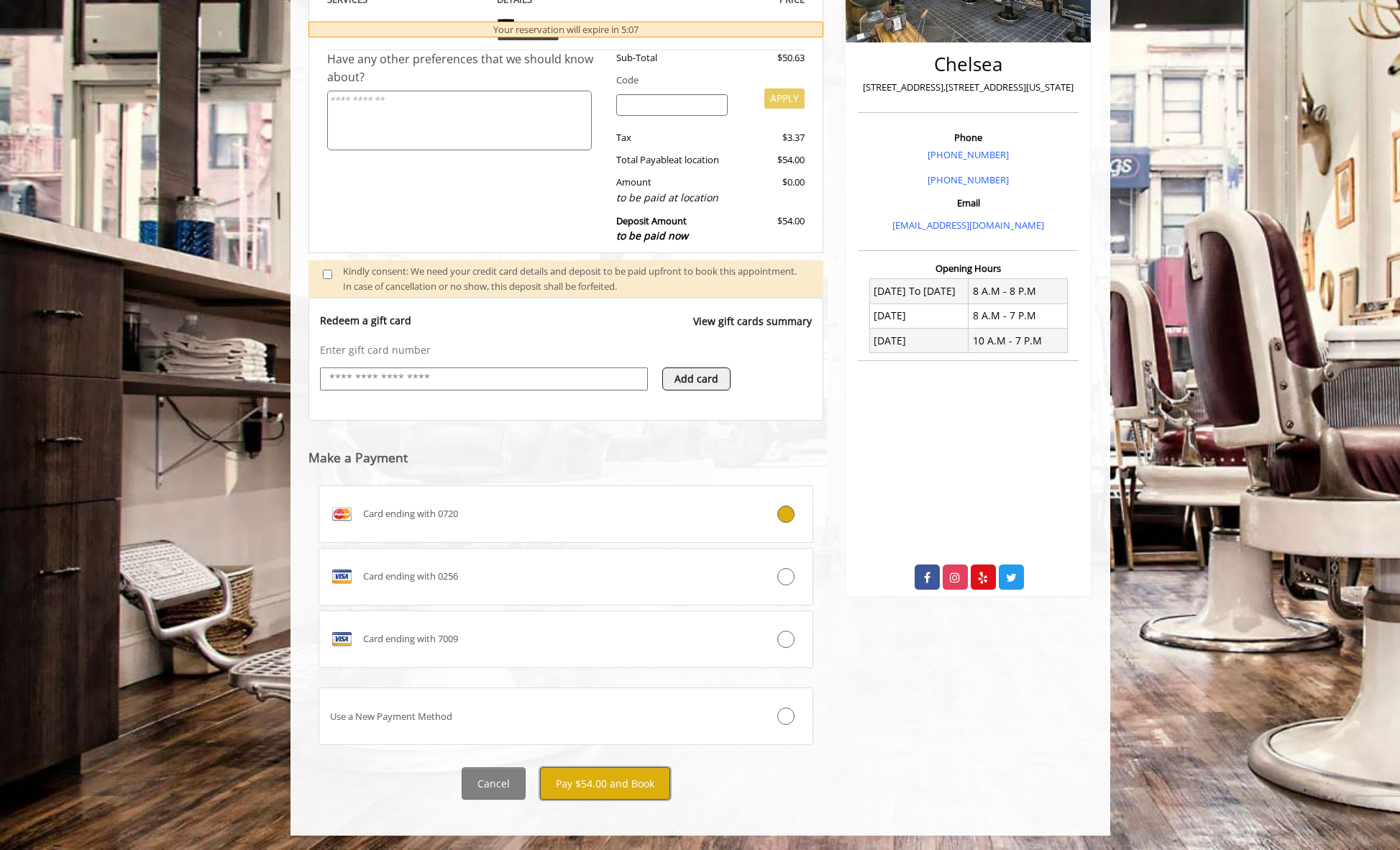
click at [611, 785] on button "Pay $54.00 and Book" at bounding box center [605, 784] width 130 height 33
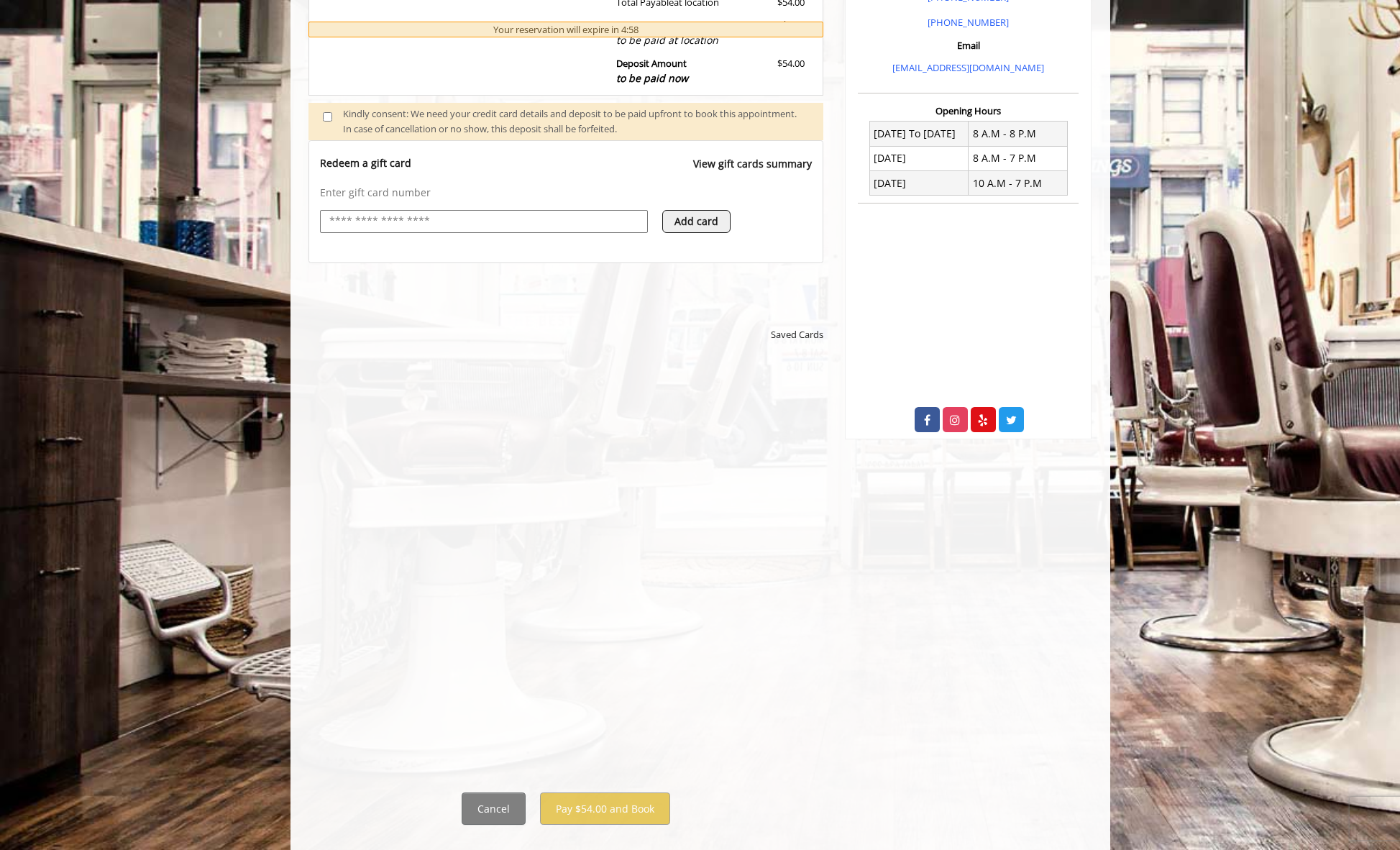
scroll to position [492, 0]
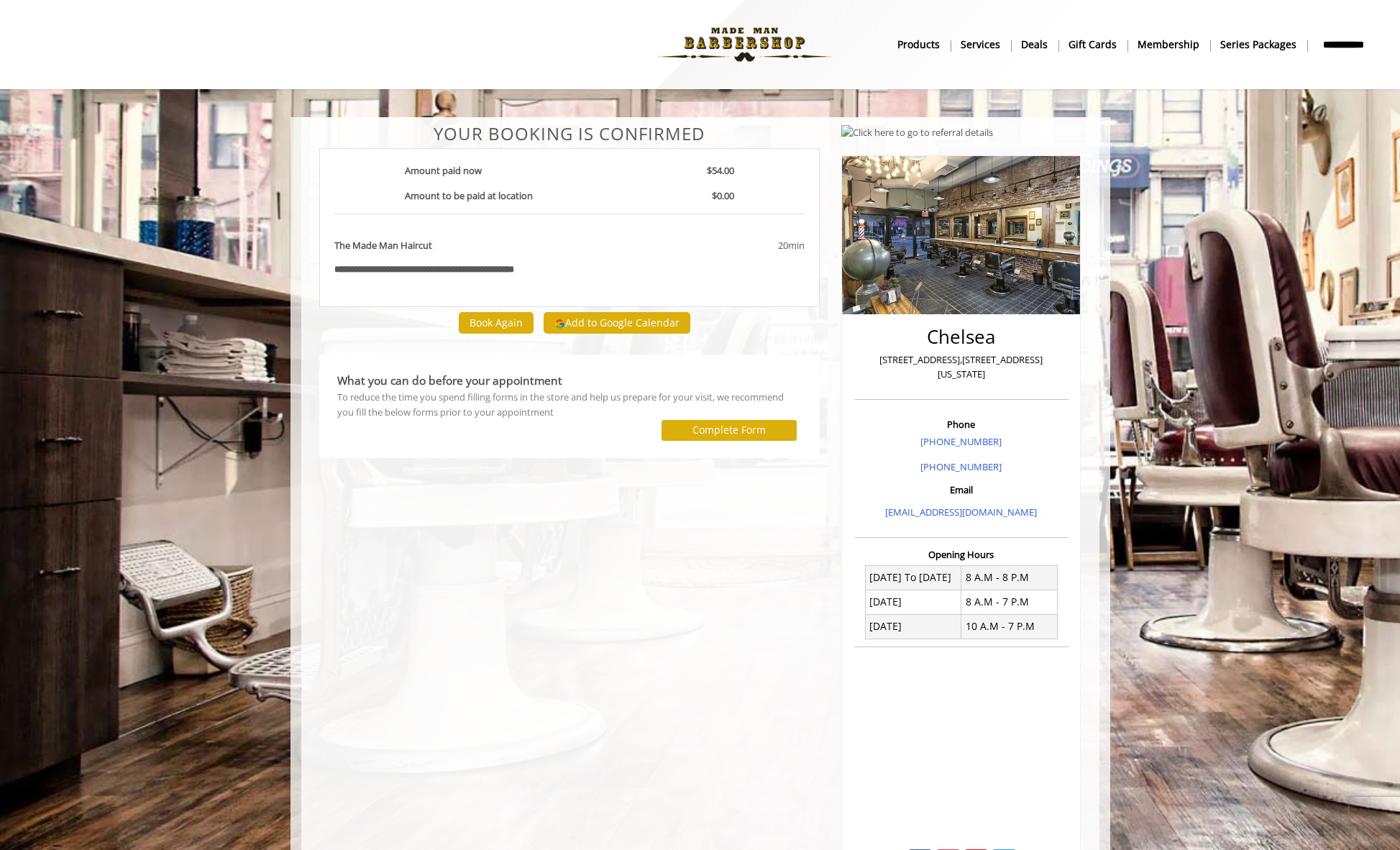
scroll to position [53, 0]
